Goal: Navigation & Orientation: Find specific page/section

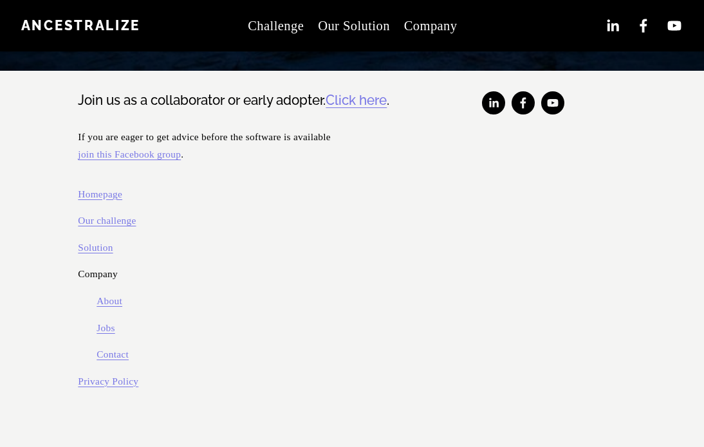
scroll to position [572, 0]
click at [115, 297] on link "About" at bounding box center [110, 301] width 26 height 18
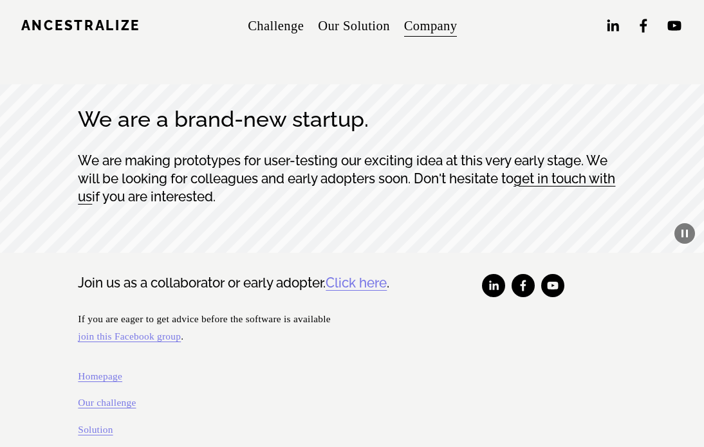
scroll to position [7245, 0]
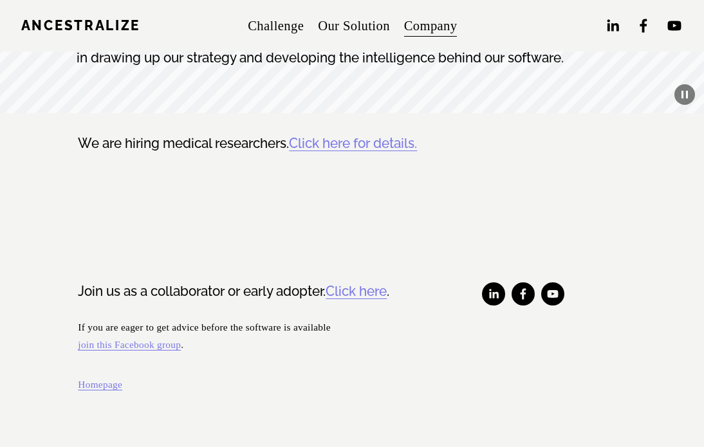
scroll to position [97, 0]
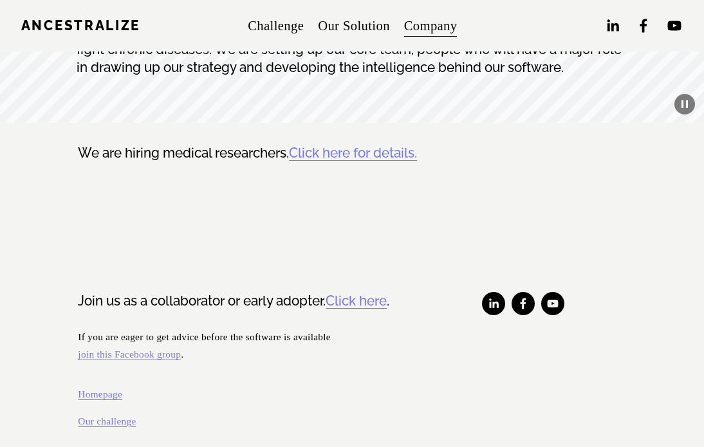
click at [353, 153] on link "Click here for details." at bounding box center [353, 153] width 128 height 15
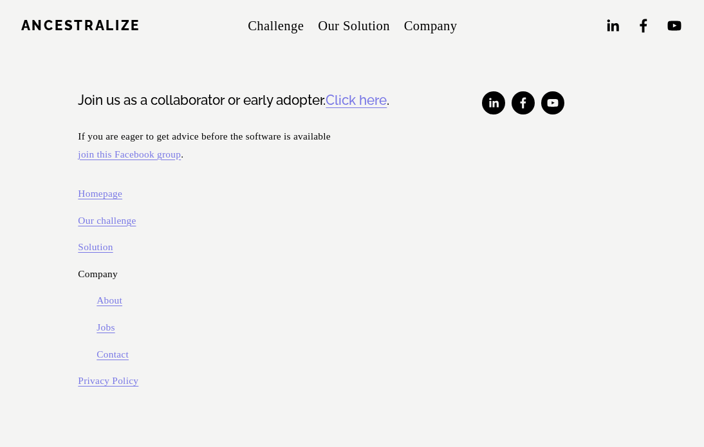
scroll to position [965, 0]
